Goal: Find specific page/section: Find specific page/section

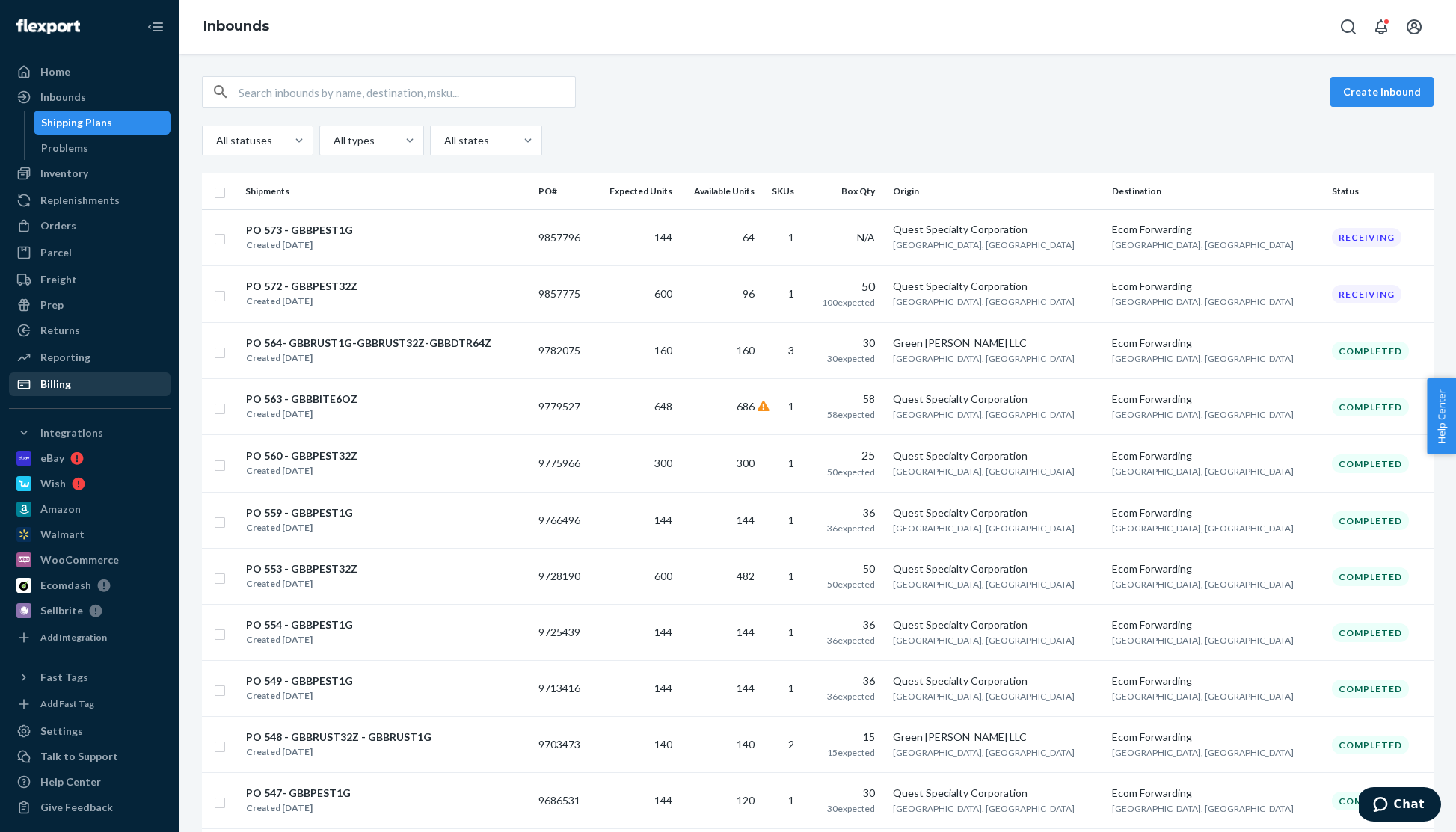
click at [81, 386] on div "Billing" at bounding box center [90, 385] width 159 height 21
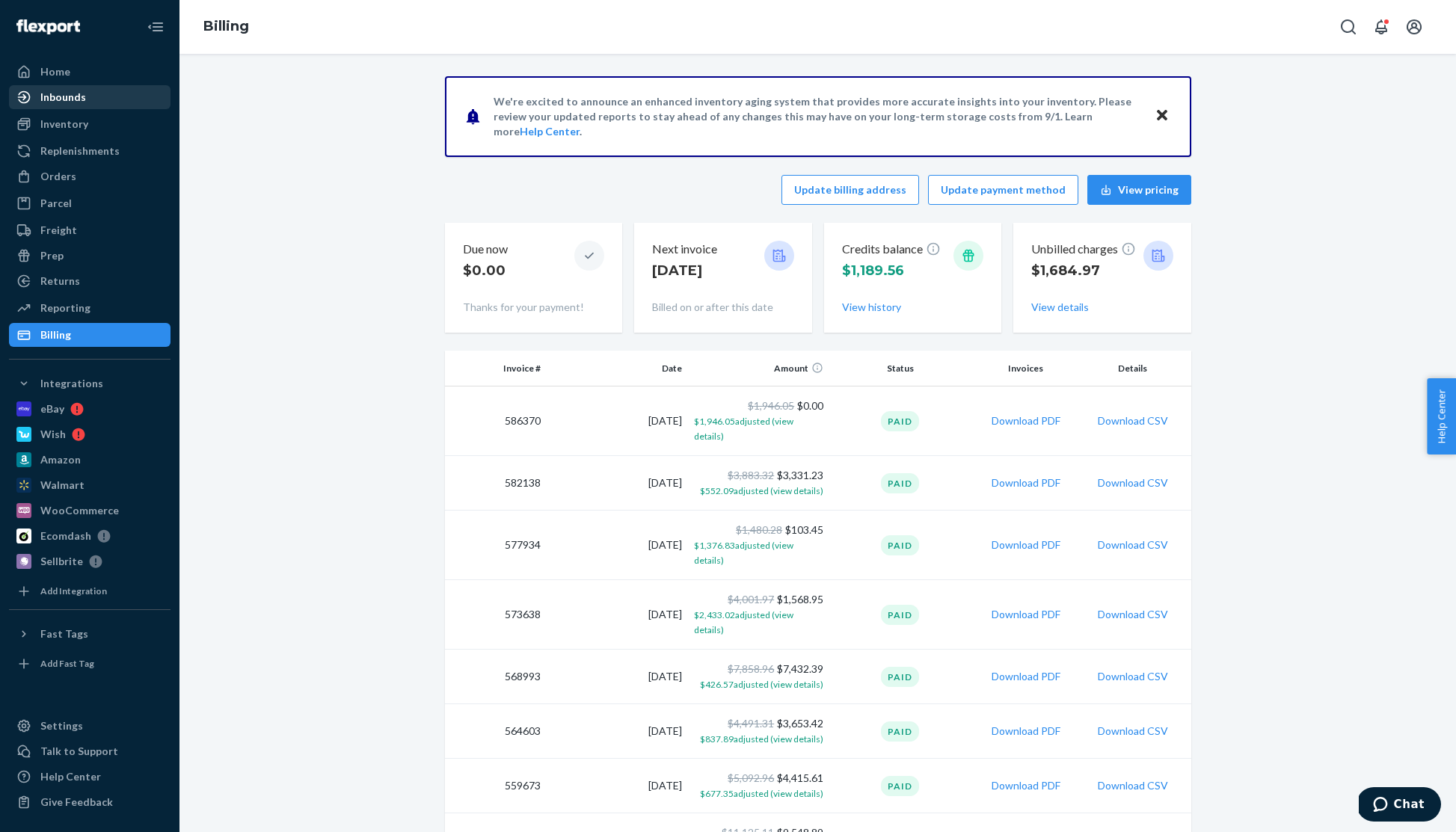
click at [85, 102] on div "Inbounds" at bounding box center [90, 97] width 159 height 21
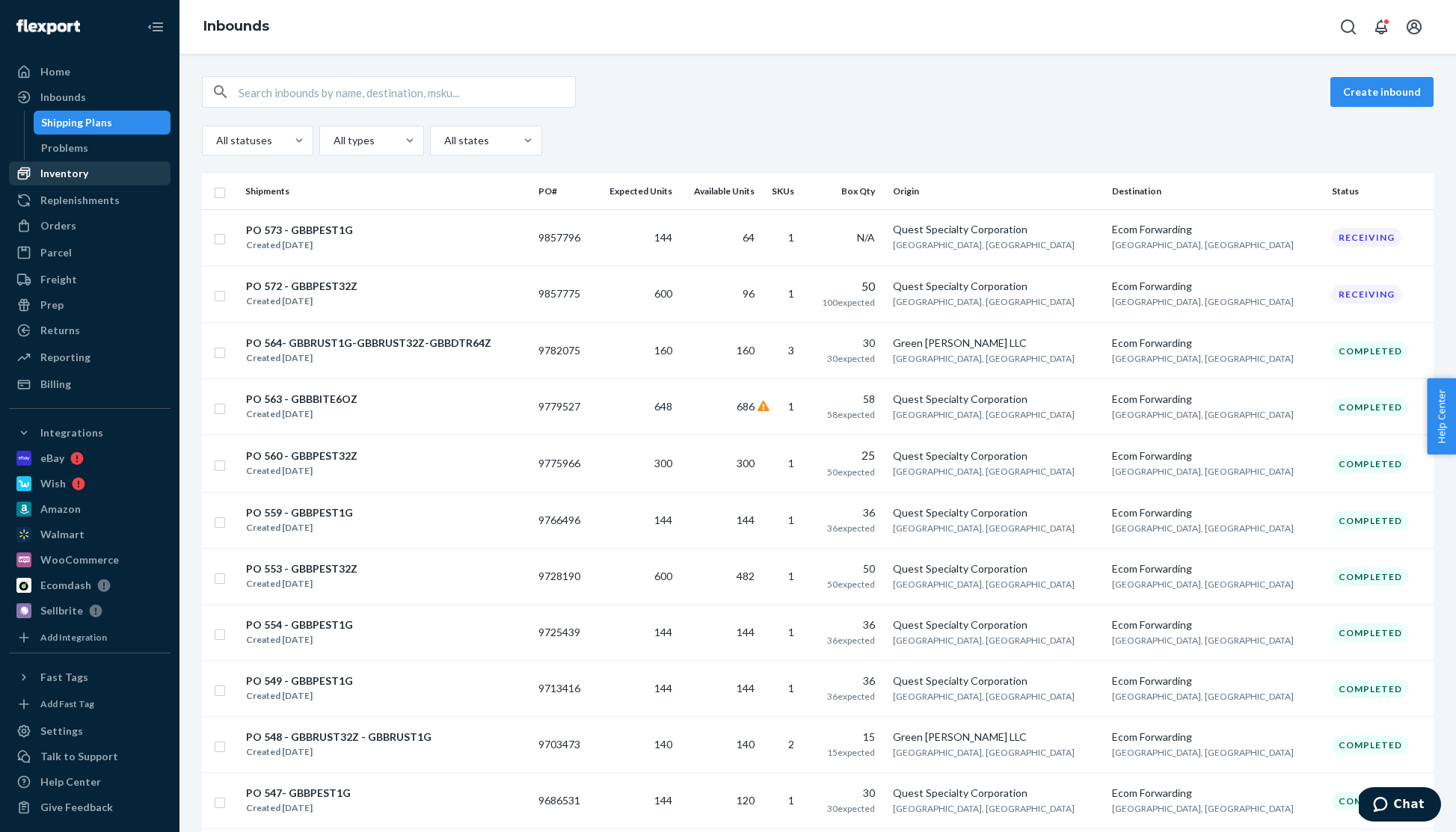
click at [60, 173] on div "Inventory" at bounding box center [64, 173] width 48 height 15
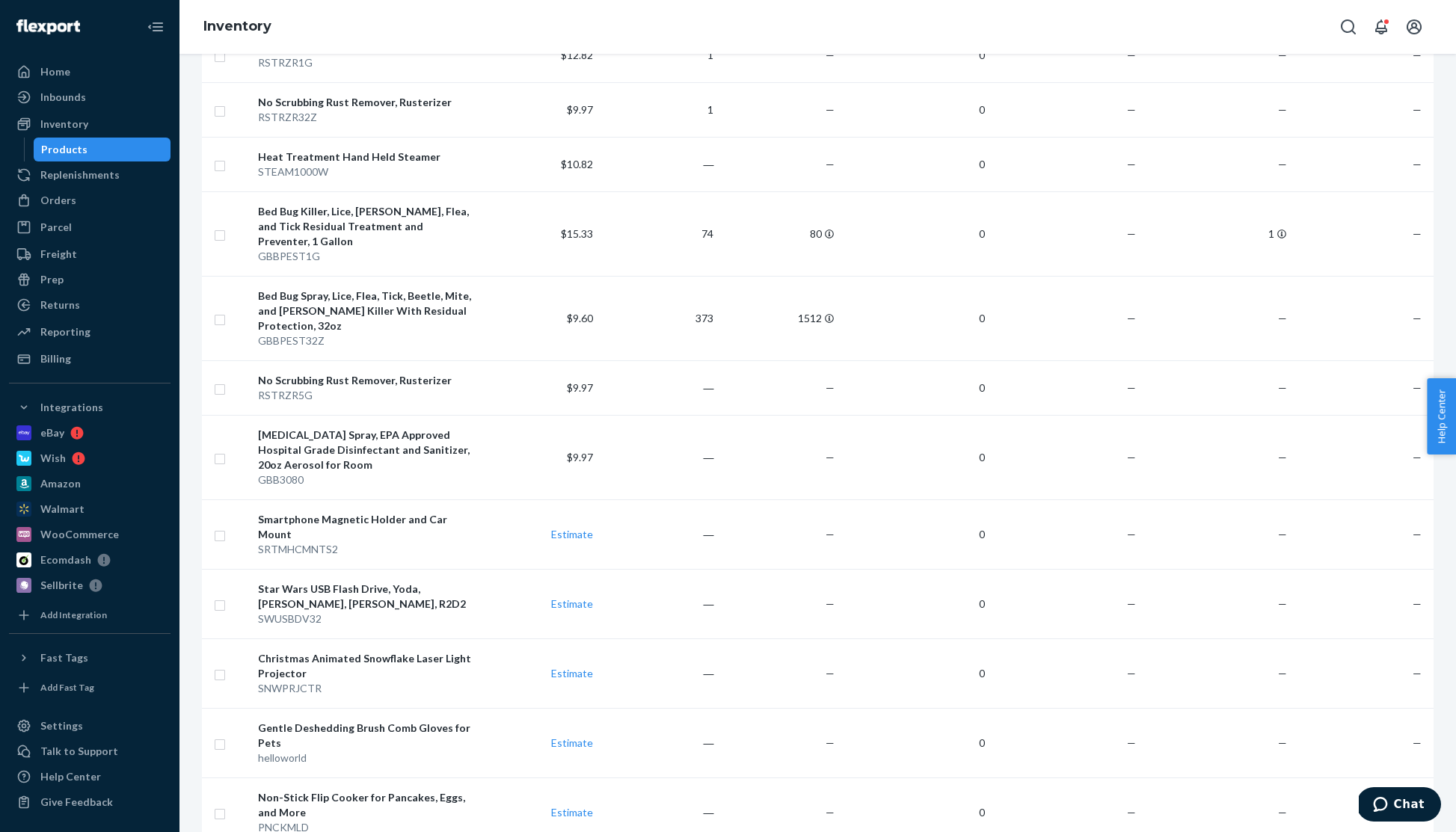
scroll to position [982, 0]
click at [76, 94] on div "Inbounds" at bounding box center [64, 97] width 46 height 15
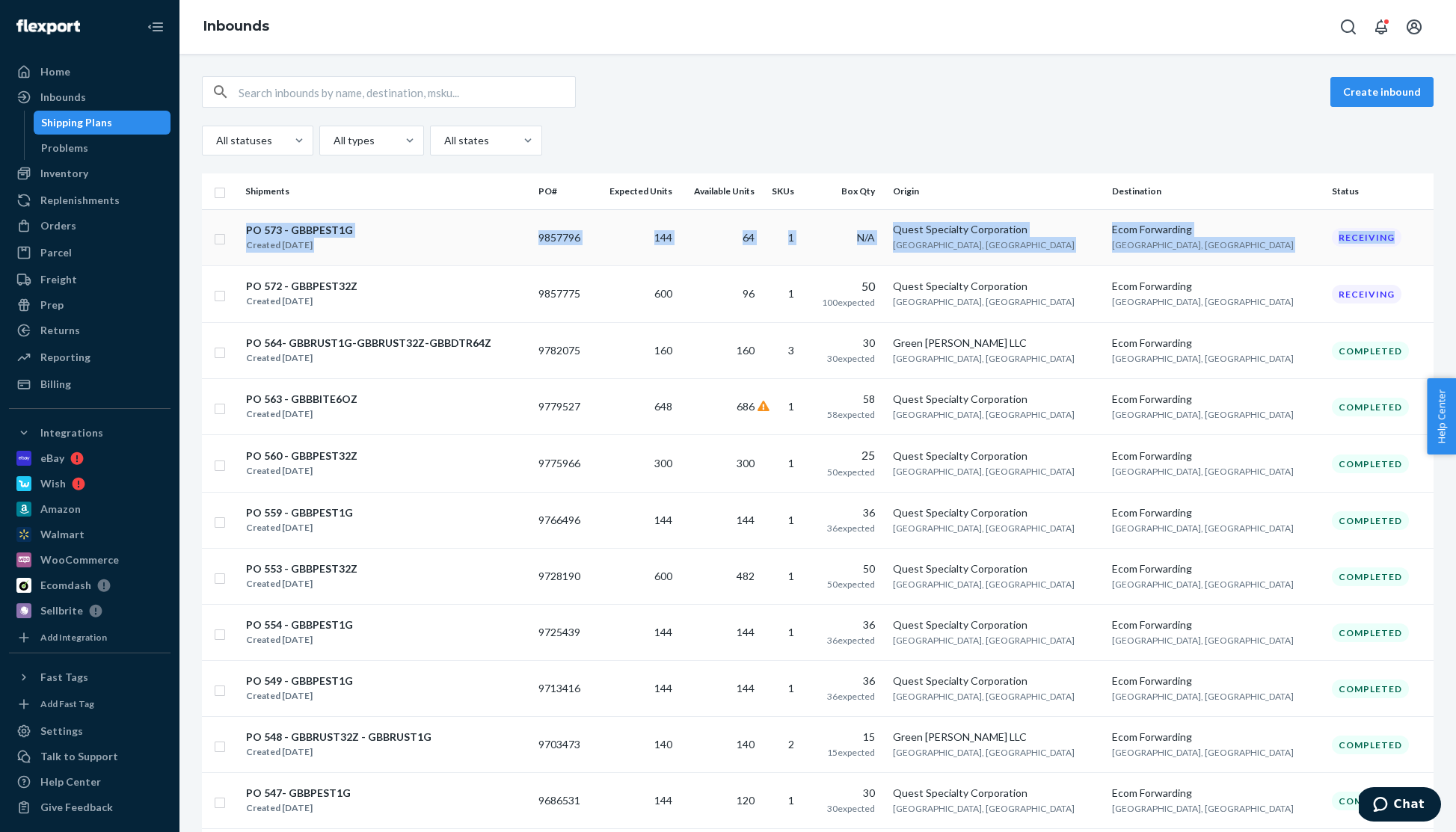
drag, startPoint x: 244, startPoint y: 214, endPoint x: 1386, endPoint y: 236, distance: 1142.2
click at [1413, 230] on tr "PO 573 - GBBPEST1G Created [DATE] 9857796 144 64 1 N/A Quest Specialty Corporat…" at bounding box center [818, 237] width 1232 height 56
copy tr "PO 573 - GBBPEST1G Created [DATE] 9857796 144 64 1 N/A Quest Specialty Corporat…"
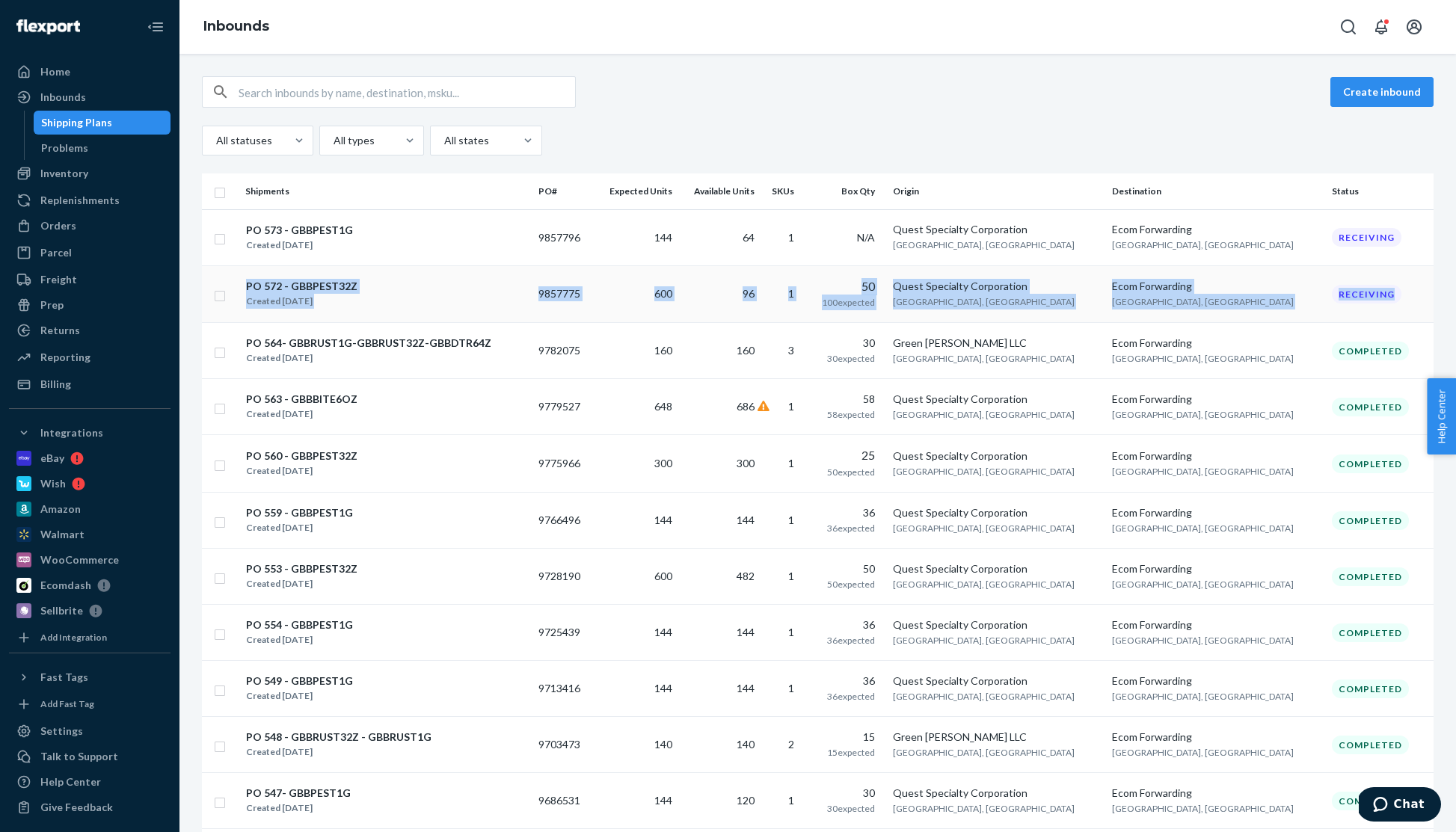
drag, startPoint x: 242, startPoint y: 277, endPoint x: 1356, endPoint y: 296, distance: 1114.2
click at [1367, 303] on tr "PO 572 - GBBPEST32Z Created [DATE] 9857775 600 96 1 50 100 expected Quest Speci…" at bounding box center [818, 294] width 1232 height 57
copy tr "PO 572 - GBBPEST32Z Created [DATE] 9857775 600 96 1 50 100 expected Quest Speci…"
click at [55, 91] on div "Inbounds" at bounding box center [64, 97] width 46 height 15
